Goal: Task Accomplishment & Management: Complete application form

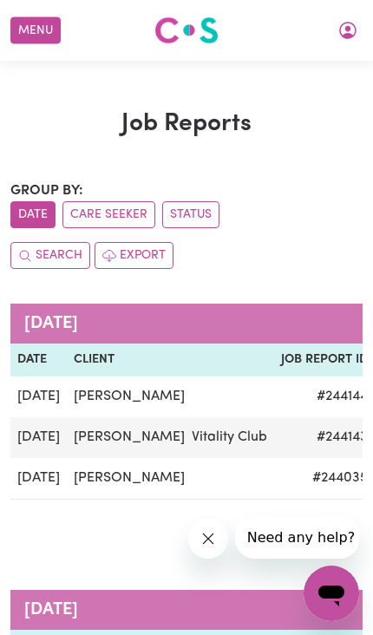
click at [31, 30] on button "Menu" at bounding box center [35, 30] width 50 height 27
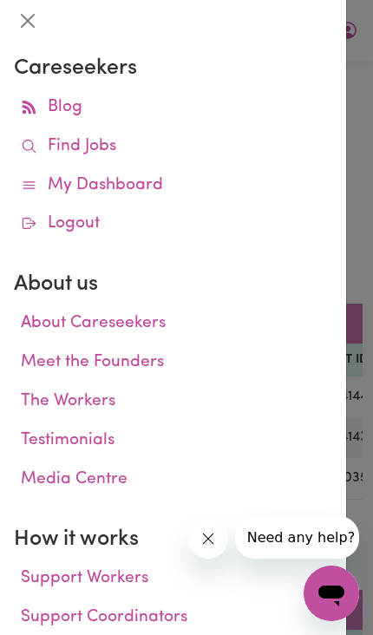
click at [24, 17] on button "Close" at bounding box center [28, 21] width 28 height 28
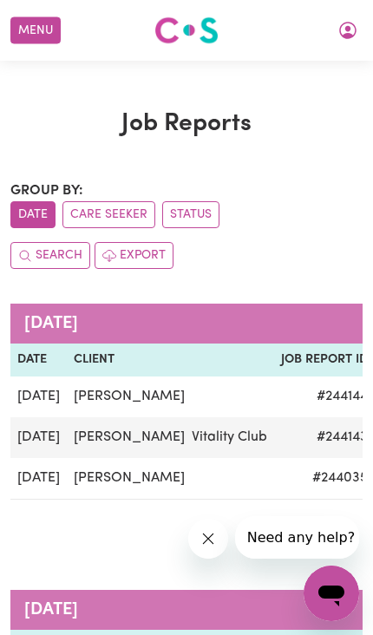
click at [34, 24] on button "Menu" at bounding box center [35, 30] width 50 height 27
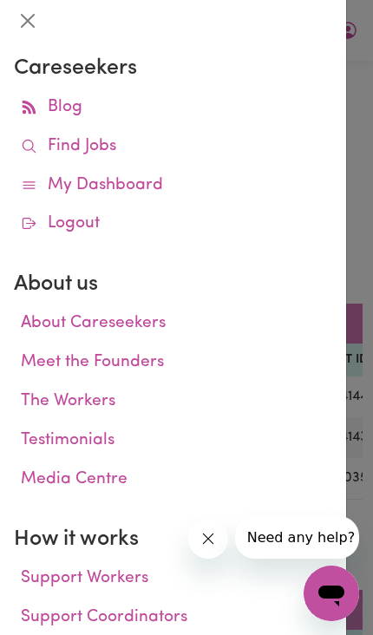
click at [142, 178] on link "My Dashboard" at bounding box center [173, 186] width 319 height 39
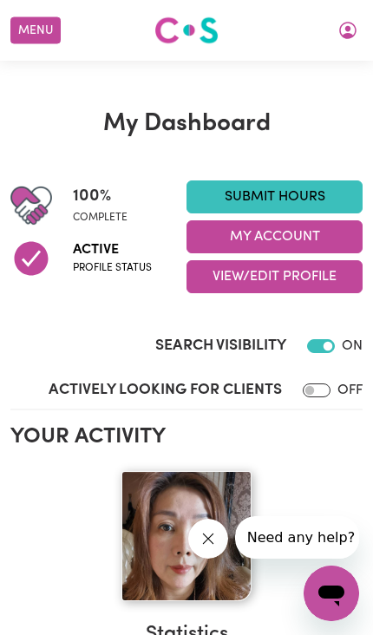
click at [310, 424] on h2 "Your activity" at bounding box center [186, 437] width 352 height 26
click at [293, 192] on link "Submit Hours" at bounding box center [275, 197] width 176 height 33
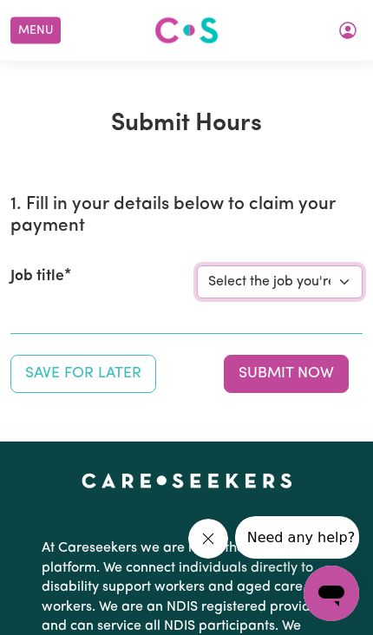
click at [350, 281] on select "Select the job you're submitting hours for... [[PERSON_NAME] Vitality Club] [DE…" at bounding box center [280, 282] width 166 height 33
select select "14102"
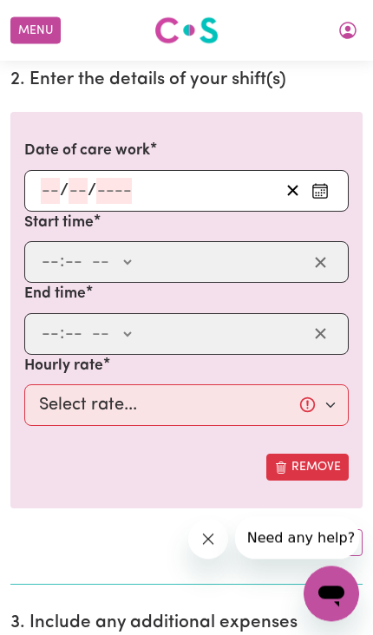
click at [320, 188] on icon "Enter the date of care work" at bounding box center [320, 190] width 17 height 17
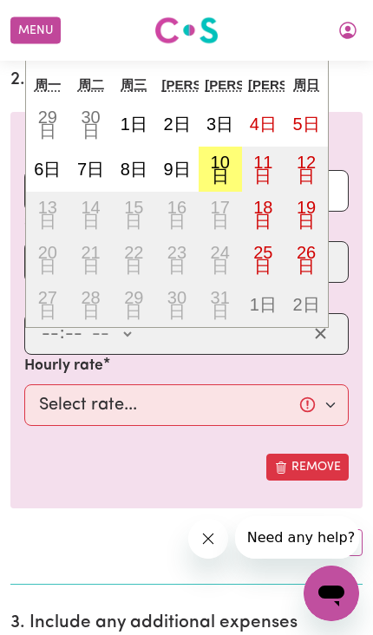
click at [134, 160] on abbr "8日" at bounding box center [134, 169] width 27 height 19
type input "[DATE]"
type input "8"
type input "10"
type input "2025"
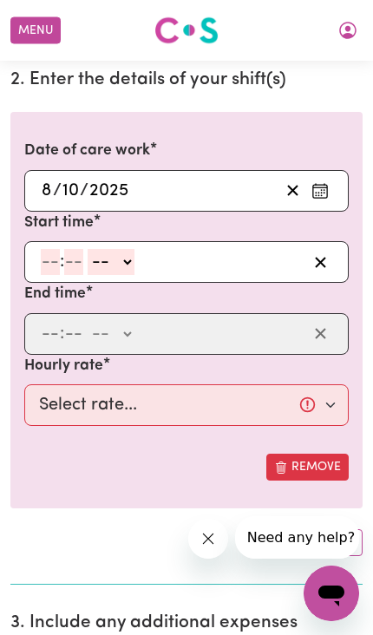
click at [58, 258] on input "number" at bounding box center [50, 262] width 19 height 26
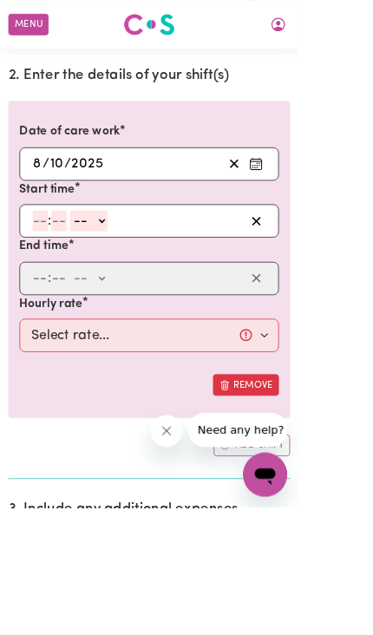
type input "3"
type input "00"
click at [107, 268] on select "-- AM PM" at bounding box center [107, 277] width 47 height 26
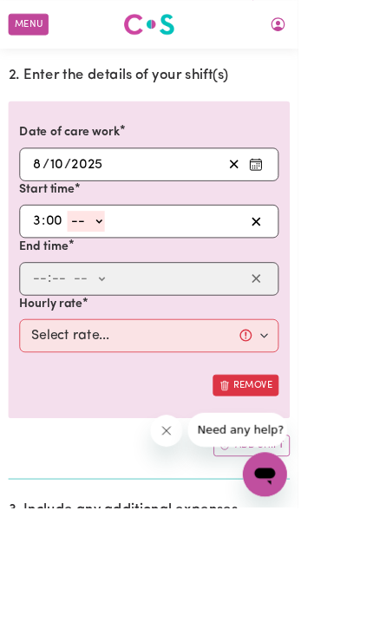
select select "pm"
type input "15:00"
type input "0"
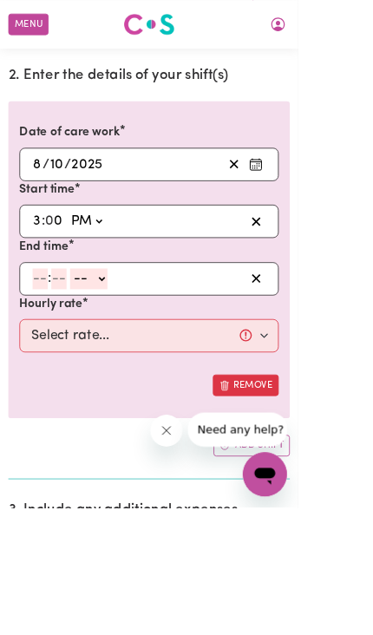
click at [73, 347] on input "number" at bounding box center [73, 349] width 19 height 26
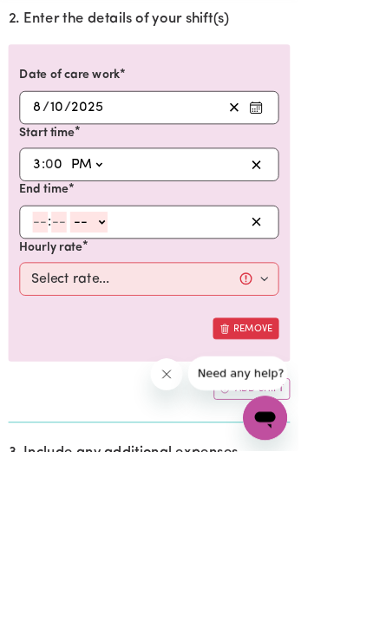
click at [43, 336] on input "number" at bounding box center [50, 349] width 19 height 26
type input "5"
type input "00"
click at [132, 336] on select "-- AM PM" at bounding box center [108, 349] width 47 height 26
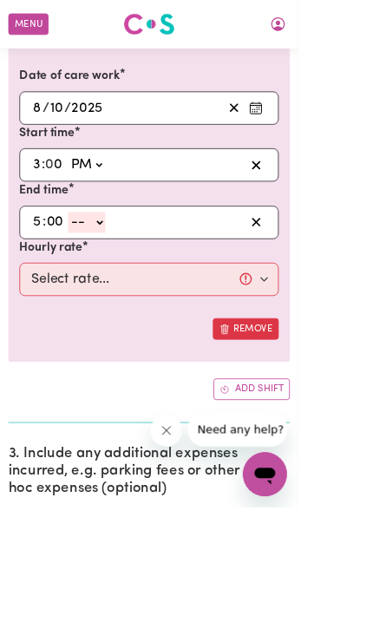
select select "pm"
type input "17:00"
type input "0"
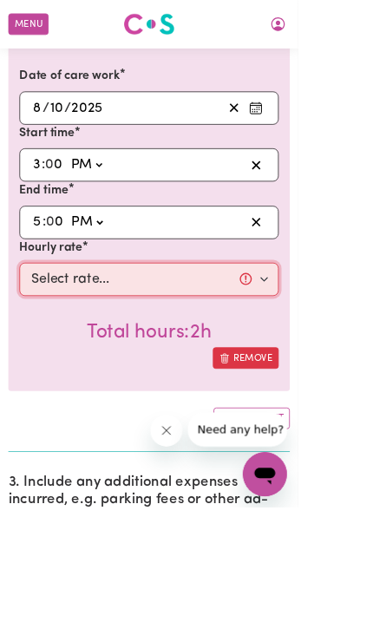
click at [325, 332] on select "Select rate... $45.00 (Weekday)" at bounding box center [186, 350] width 325 height 42
select select "45-Weekday"
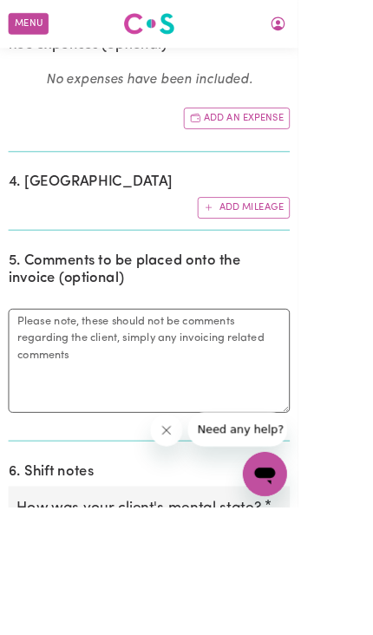
scroll to position [1248, 0]
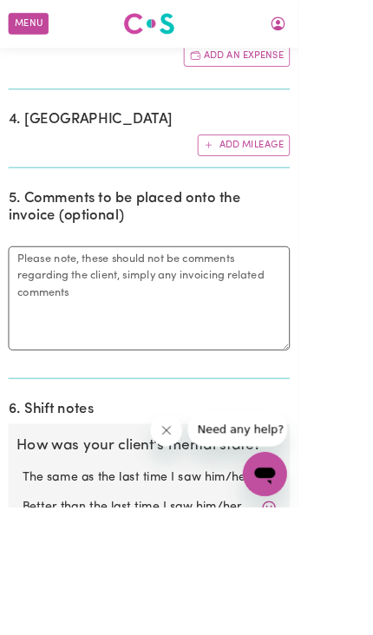
click at [277, 624] on label "Better than the last time I saw him/her" at bounding box center [187, 635] width 318 height 23
click at [28, 623] on input "Better than the last time I saw him/her" at bounding box center [27, 623] width 1 height 1
radio input "true"
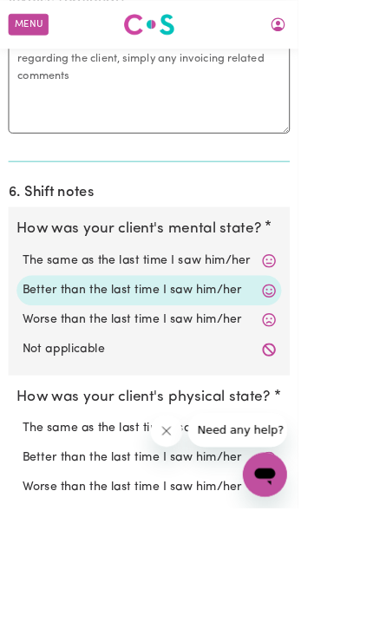
scroll to position [1521, 0]
click at [294, 562] on label "Better than the last time I saw him/her" at bounding box center [187, 573] width 318 height 23
click at [28, 561] on input "Better than the last time I saw him/her" at bounding box center [27, 561] width 1 height 1
radio input "true"
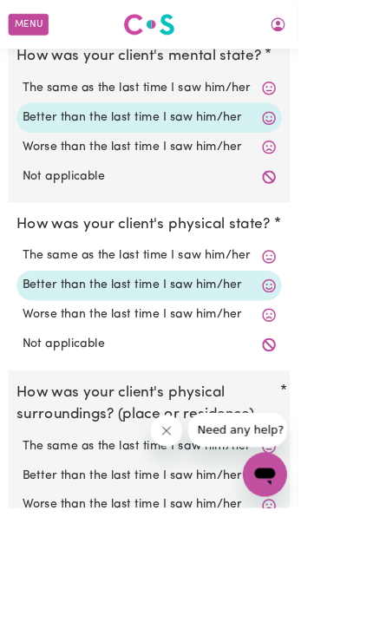
scroll to position [1737, 0]
click at [280, 584] on label "Better than the last time I saw him/her" at bounding box center [187, 595] width 318 height 23
click at [28, 583] on input "Better than the last time I saw him/her" at bounding box center [27, 583] width 1 height 1
radio input "true"
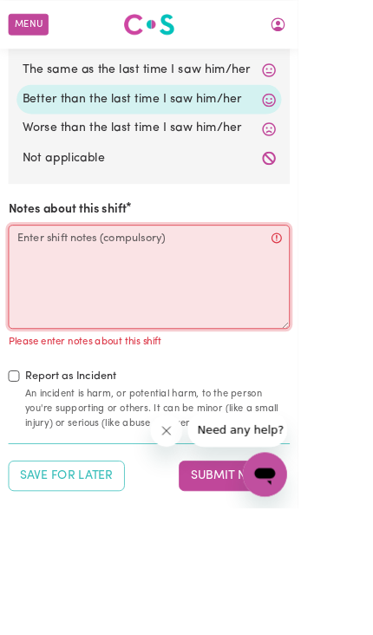
click at [38, 281] on textarea "Notes about this shift" at bounding box center [186, 346] width 352 height 130
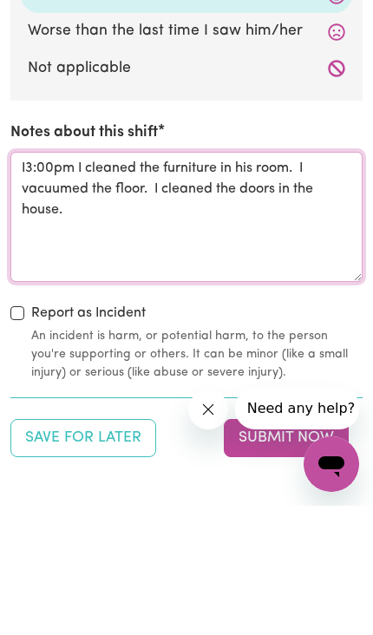
click at [78, 281] on textarea "I3:00pm I cleaned the furniture in his room. I vacuumed the floor. I cleaned th…" at bounding box center [186, 346] width 352 height 130
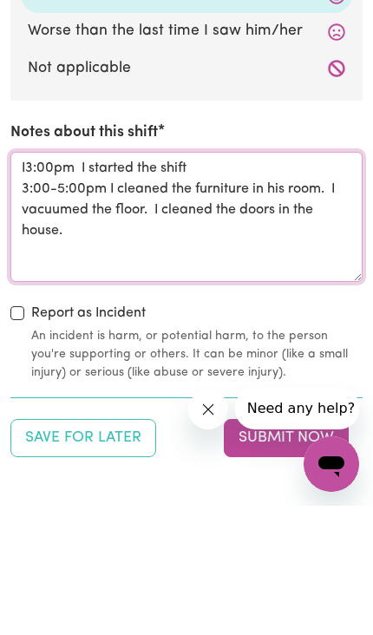
click at [30, 281] on textarea "I3:00pm I started the shift 3:00-5:00pm I cleaned the furniture in his room. I …" at bounding box center [186, 346] width 352 height 130
click at [104, 281] on textarea "3:00pm I started the shift 3:00-5:00pm I cleaned the furniture in his room. I v…" at bounding box center [186, 346] width 352 height 130
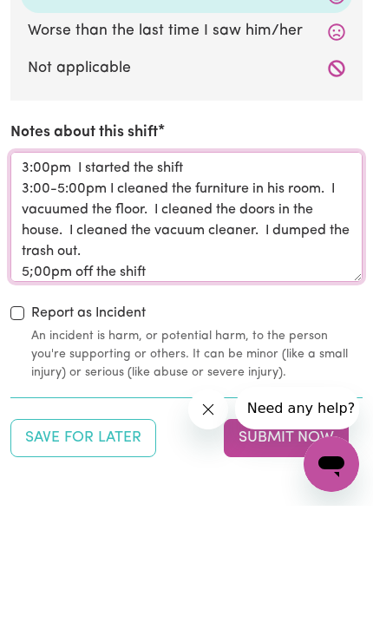
type textarea "3:00pm I started the shift 3:00-5:00pm I cleaned the furniture in his room. I v…"
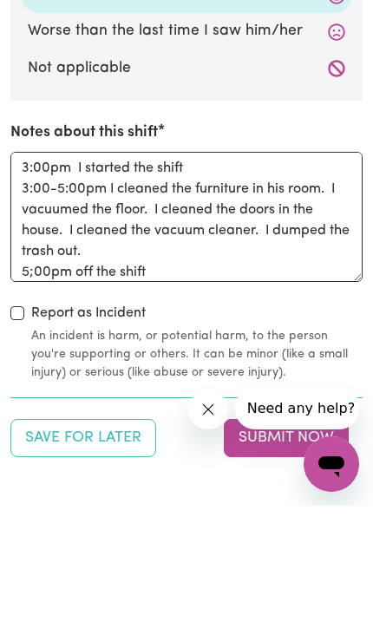
scroll to position [2337, 0]
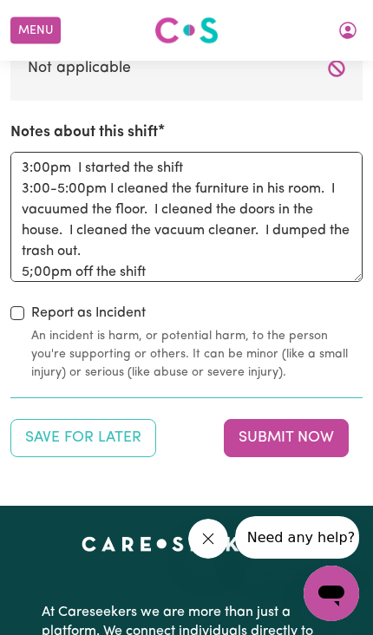
click at [309, 419] on button "Submit Now" at bounding box center [286, 438] width 125 height 38
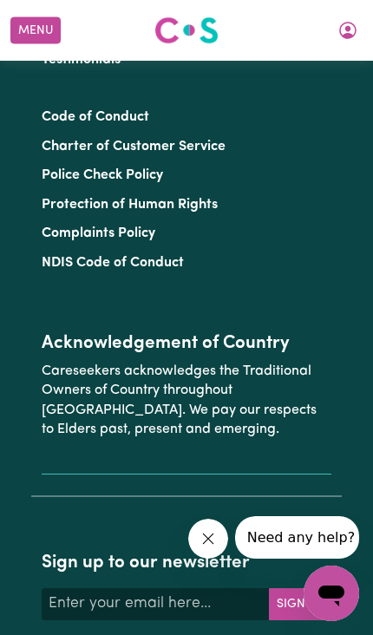
scroll to position [0, 0]
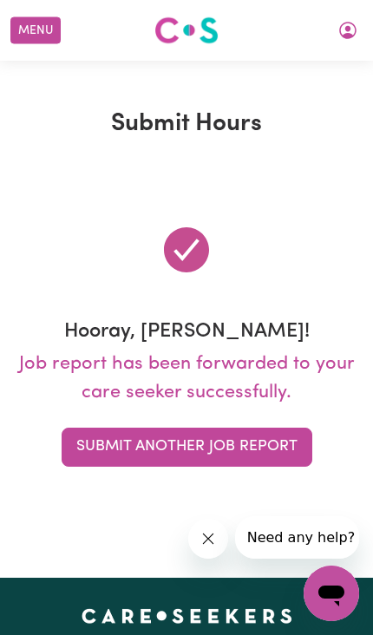
click at [33, 29] on button "Menu" at bounding box center [35, 30] width 50 height 27
